Goal: Information Seeking & Learning: Learn about a topic

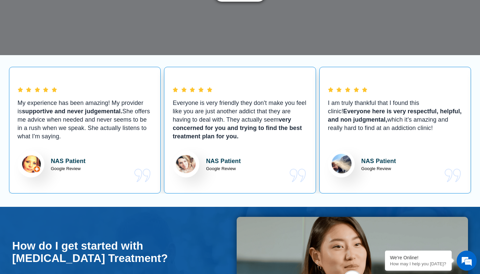
scroll to position [199, 0]
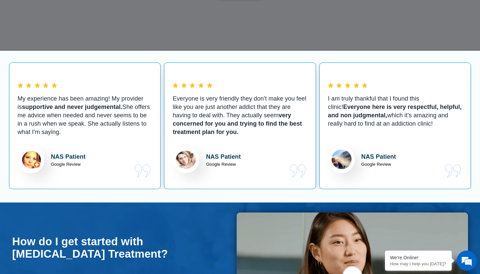
click at [162, 129] on div "My experience has been amazing! My provider is supportive and never judgemental…" at bounding box center [240, 125] width 463 height 126
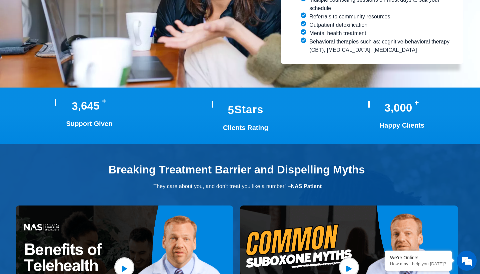
scroll to position [1287, 0]
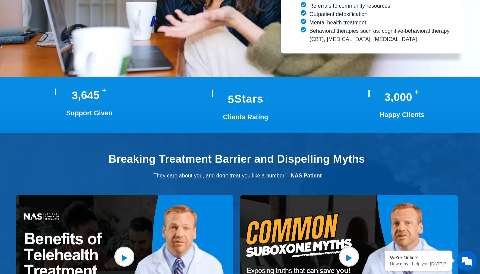
click at [160, 153] on h2 "Breaking Treatment Barrier and Dispelling Myths" at bounding box center [236, 159] width 449 height 12
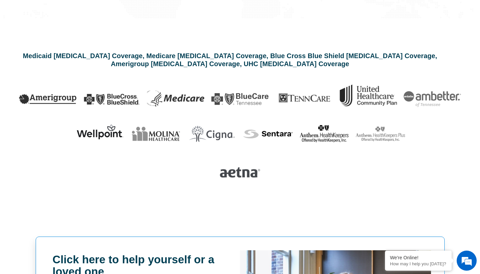
scroll to position [0, 0]
click at [445, 91] on img at bounding box center [432, 99] width 57 height 16
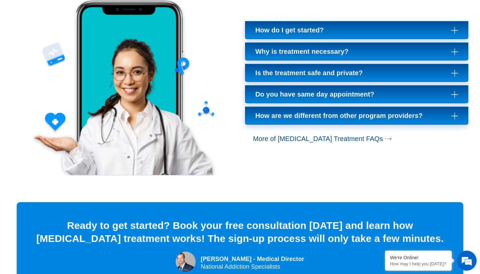
scroll to position [2097, 0]
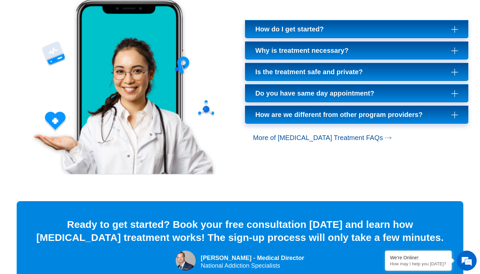
click at [335, 89] on span "Do you have same day appointment?" at bounding box center [317, 93] width 122 height 8
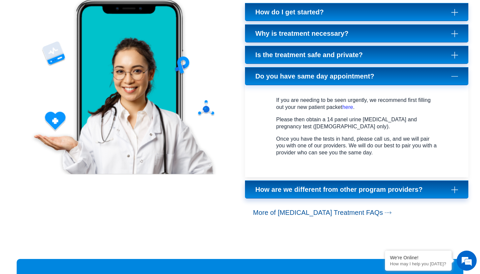
click at [331, 67] on link "Do you have same day appointment?" at bounding box center [356, 76] width 223 height 18
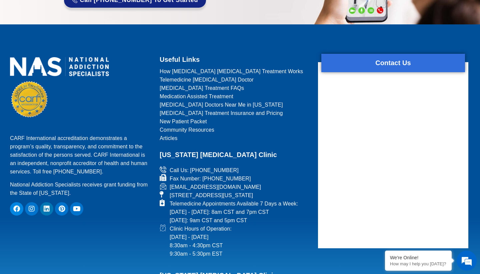
scroll to position [2881, 0]
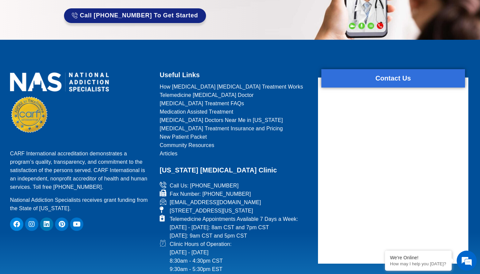
click at [168, 69] on h2 "Useful Links" at bounding box center [235, 75] width 150 height 12
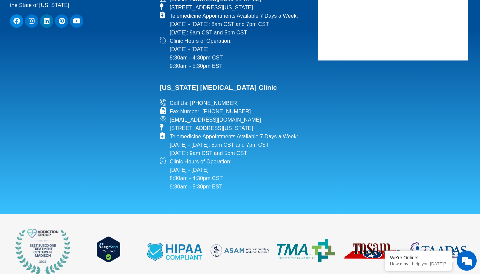
scroll to position [3082, 0]
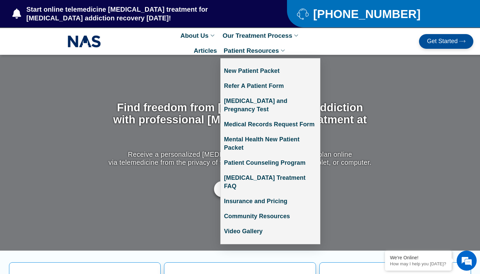
scroll to position [0, 0]
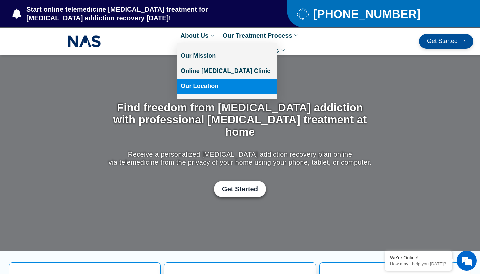
click at [193, 85] on link "Our Location" at bounding box center [226, 85] width 99 height 15
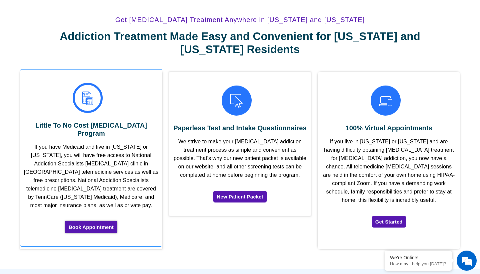
scroll to position [1757, 0]
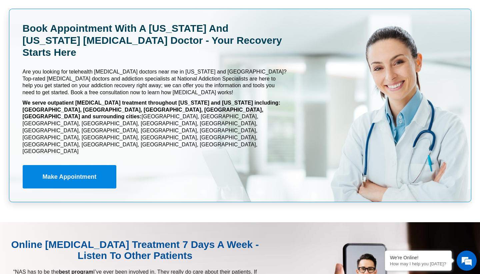
scroll to position [3159, 0]
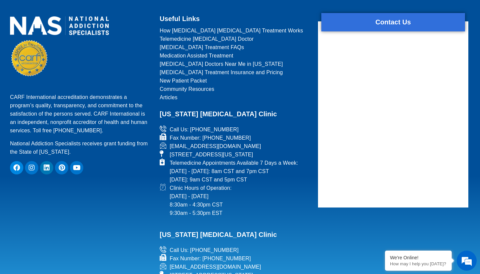
scroll to position [3502, 0]
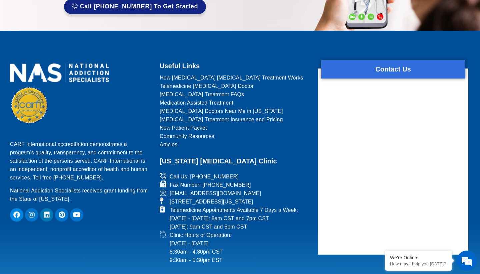
scroll to position [3456, 0]
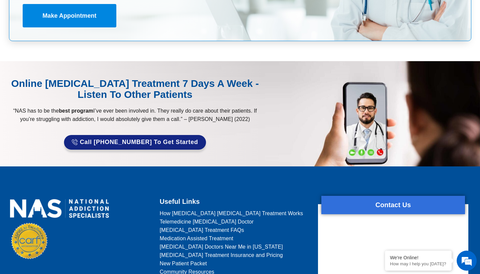
scroll to position [3270, 0]
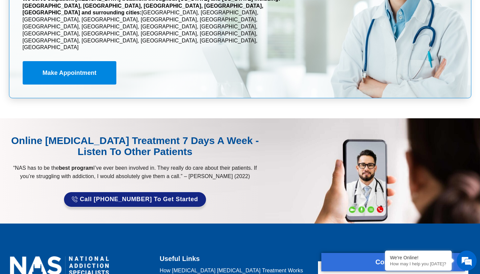
scroll to position [3262, 0]
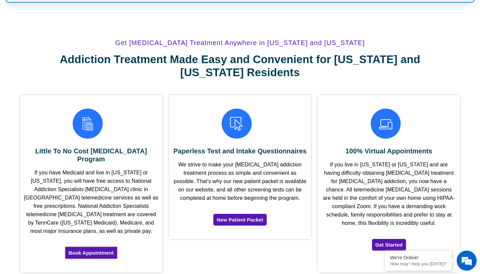
scroll to position [1664, 0]
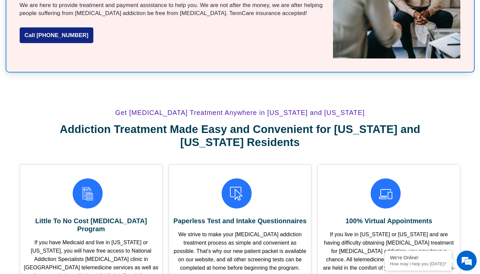
click at [208, 122] on h2 "Addiction Treatment Made Easy and Convenient for Tennessee and Virginia Residen…" at bounding box center [240, 135] width 394 height 26
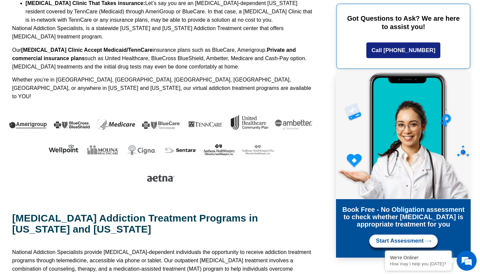
click at [203, 46] on p "Our Suboxone Clinic Accept Medicaid/TennCare insurance plans such as BlueCare, …" at bounding box center [164, 58] width 304 height 25
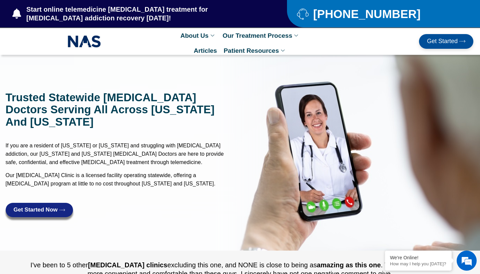
scroll to position [0, 0]
click at [179, 115] on h1 "Trusted Statewide Suboxone doctors serving all across Tennessee and Virginia" at bounding box center [121, 109] width 231 height 36
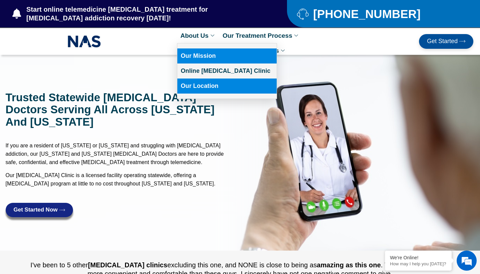
click at [195, 58] on link "Our Mission" at bounding box center [226, 55] width 99 height 15
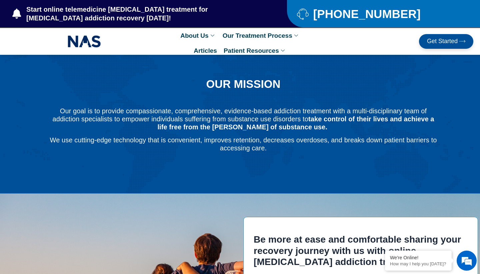
click at [135, 110] on p "Our goal is to provide compassionate, comprehensive, evidence-based addiction t…" at bounding box center [243, 119] width 389 height 24
click at [449, 43] on span "Get Started" at bounding box center [442, 41] width 31 height 7
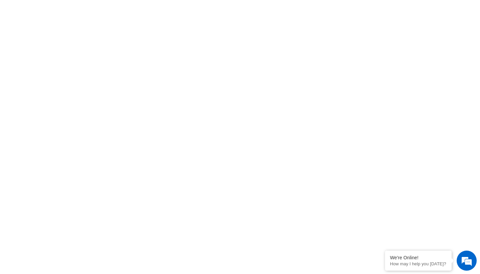
scroll to position [326, 0]
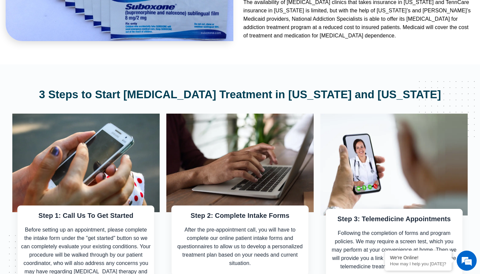
click at [163, 110] on div "Step 2: Complete Intake Forms After the pre-appointment call, you will have to …" at bounding box center [240, 200] width 154 height 180
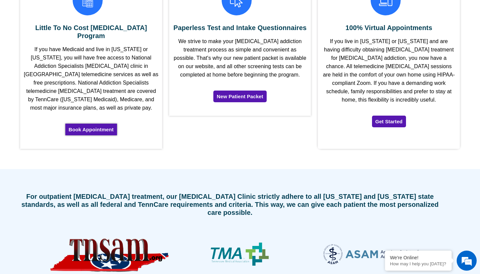
scroll to position [1857, 0]
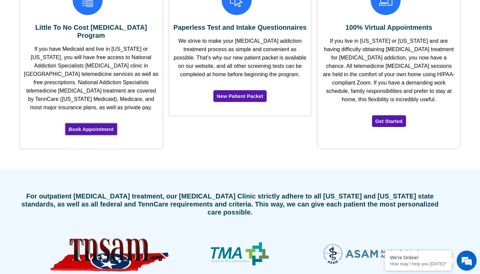
click at [256, 242] on img at bounding box center [240, 253] width 58 height 23
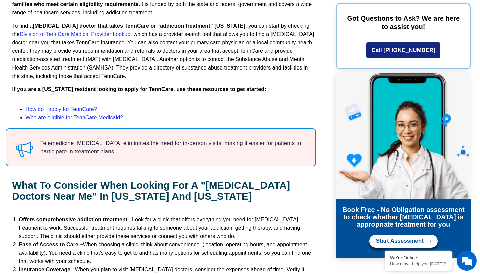
scroll to position [607, 0]
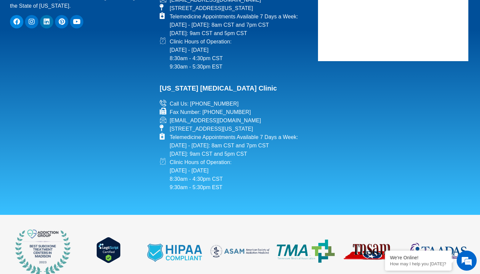
scroll to position [3082, 0]
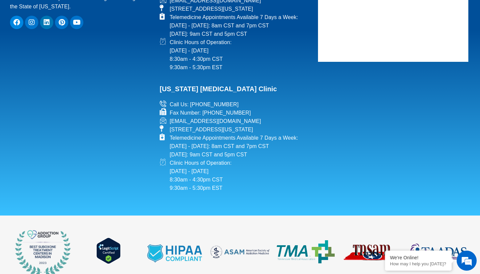
click at [138, 91] on div "CARF International accreditation demonstrates a program’s quality, transparency…" at bounding box center [81, 32] width 148 height 328
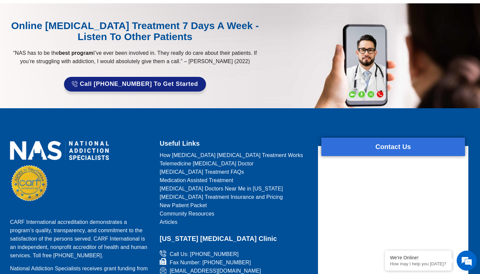
scroll to position [2812, 0]
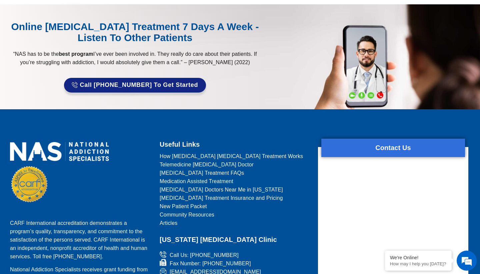
click at [188, 210] on span "Community Resources" at bounding box center [187, 214] width 55 height 8
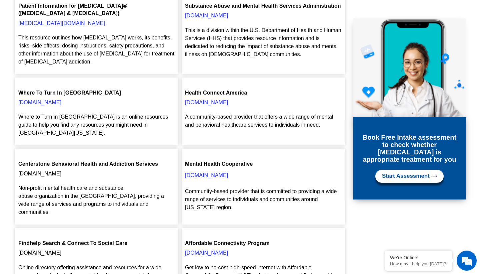
scroll to position [301, 0]
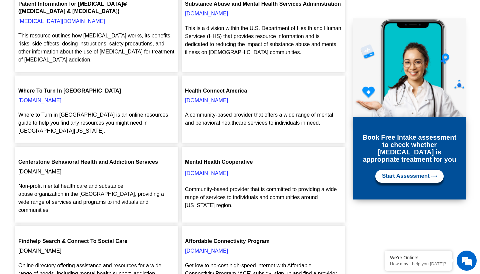
click at [180, 171] on div "Mental Health Cooperative [DOMAIN_NAME] Community-based provider that is commit…" at bounding box center [263, 184] width 167 height 79
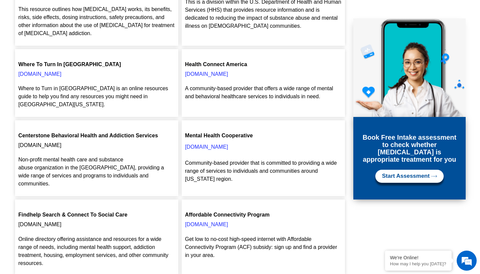
scroll to position [324, 0]
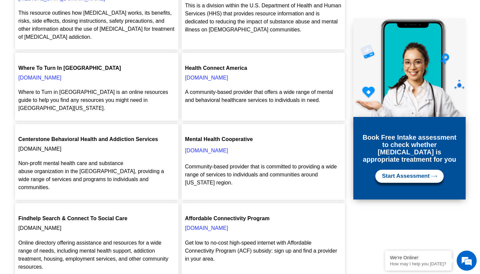
click at [181, 171] on div "Mental Health Cooperative [DOMAIN_NAME] Community-based provider that is commit…" at bounding box center [263, 161] width 167 height 79
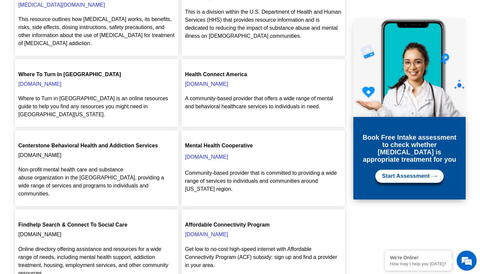
scroll to position [316, 0]
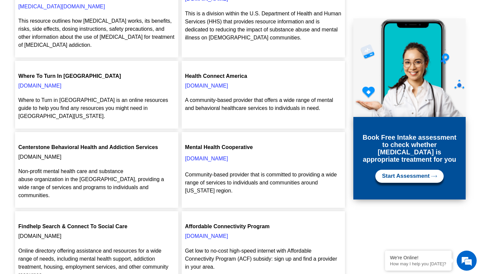
click at [141, 143] on figcaption "Centerstone Behavioral Health and Addiction Services" at bounding box center [96, 146] width 157 height 7
click at [28, 152] on p "centerstone.org" at bounding box center [96, 156] width 157 height 8
drag, startPoint x: 62, startPoint y: 135, endPoint x: 12, endPoint y: 136, distance: 50.4
click at [12, 136] on section "Suboxone maintenance can be very effective if patients keep their appointments …" at bounding box center [240, 123] width 480 height 578
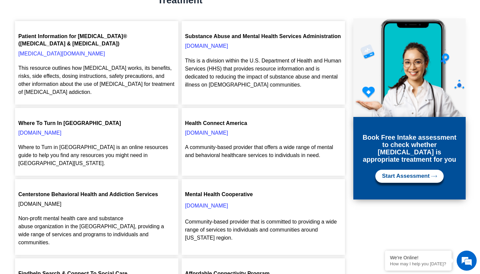
scroll to position [269, 0]
click at [74, 119] on figcaption "Where To Turn In Nashville" at bounding box center [96, 122] width 157 height 7
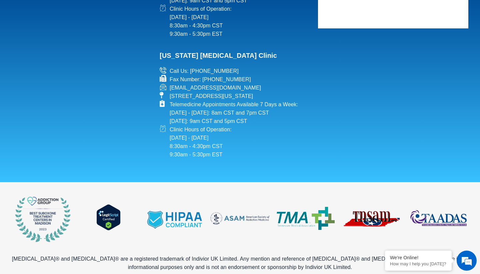
scroll to position [1027, 0]
